Goal: Task Accomplishment & Management: Manage account settings

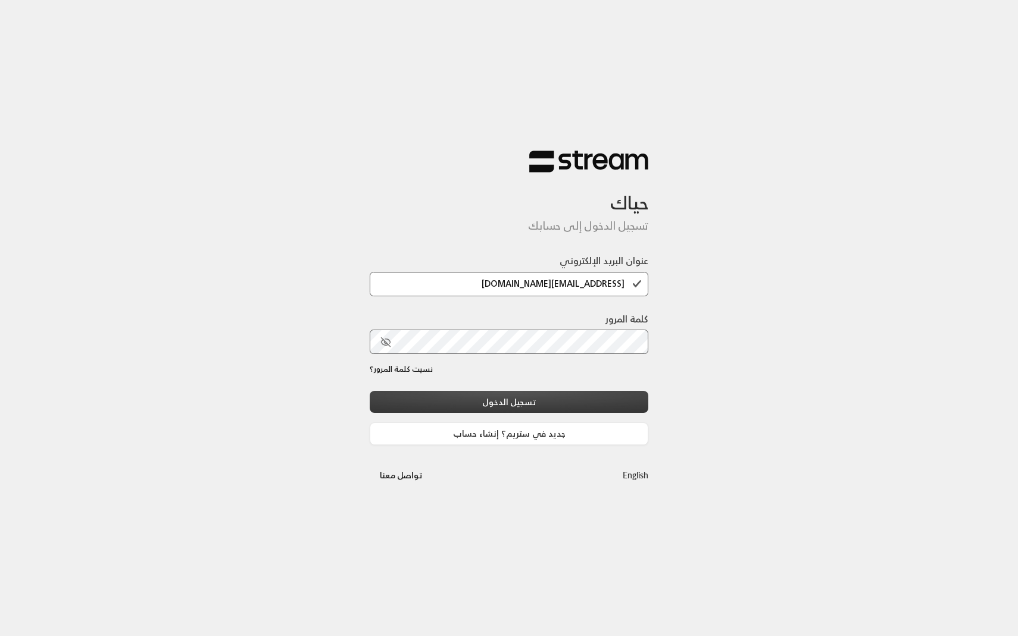
drag, startPoint x: 0, startPoint y: 0, endPoint x: 456, endPoint y: 395, distance: 602.8
click at [456, 395] on button "تسجيل الدخول" at bounding box center [509, 402] width 278 height 22
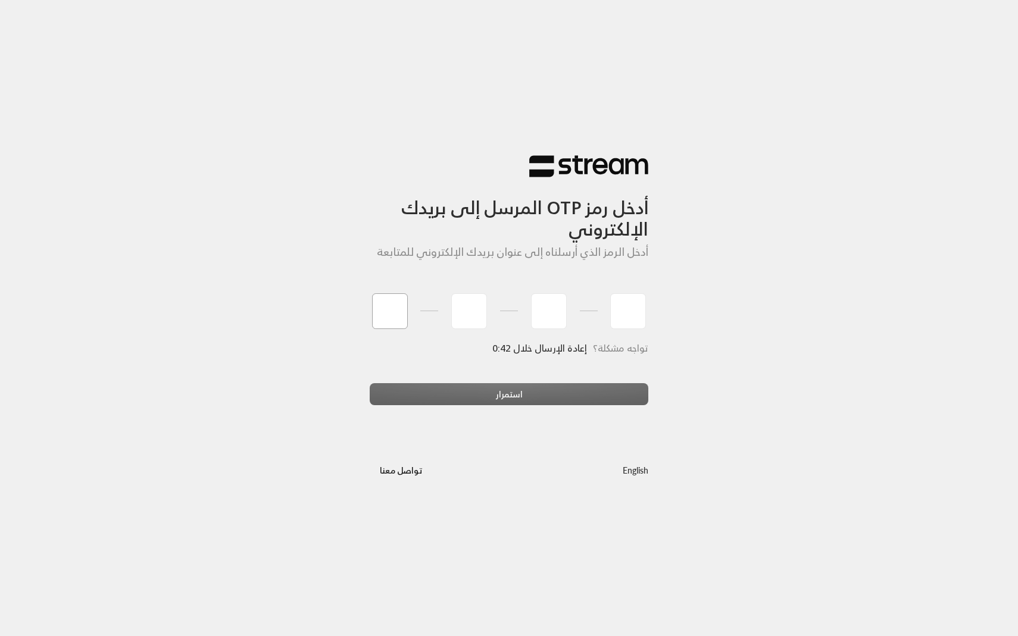
type input "6"
type input "2"
type input "7"
type input "9"
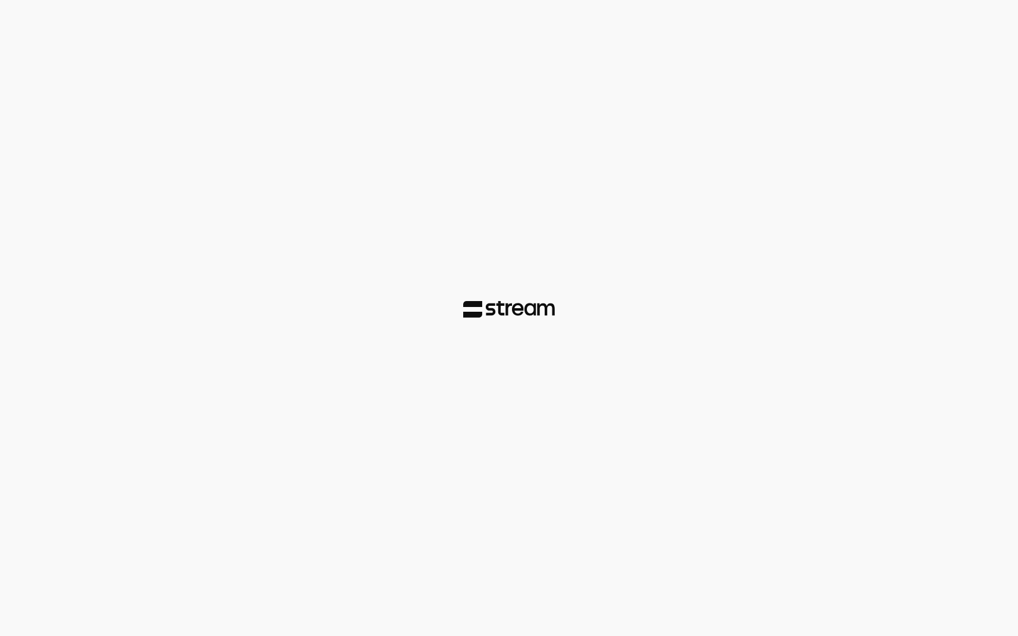
drag, startPoint x: 461, startPoint y: 416, endPoint x: 464, endPoint y: 405, distance: 11.6
click at [464, 405] on div at bounding box center [509, 318] width 1018 height 636
